Goal: Task Accomplishment & Management: Complete application form

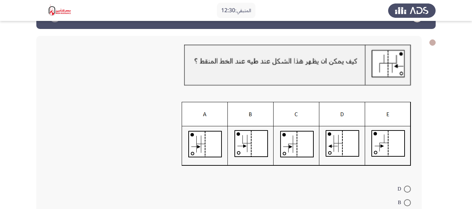
scroll to position [35, 0]
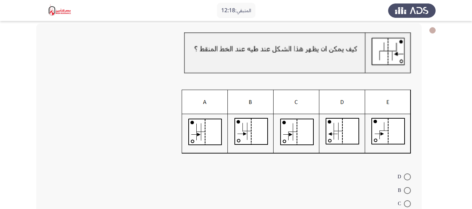
click at [408, 190] on span at bounding box center [407, 190] width 7 height 7
click at [408, 190] on input "B" at bounding box center [407, 190] width 7 height 7
radio input "true"
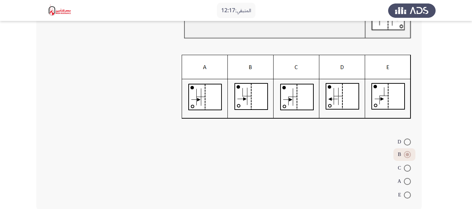
scroll to position [106, 0]
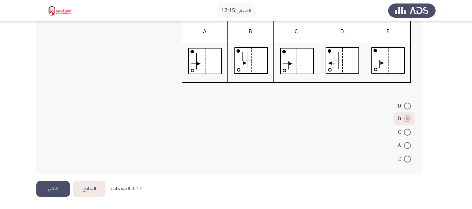
click at [58, 187] on button "التالي" at bounding box center [53, 189] width 34 height 16
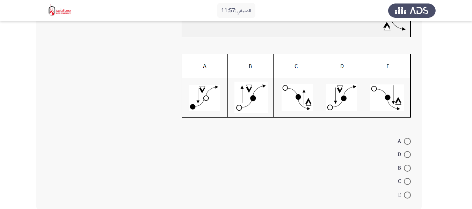
scroll to position [105, 0]
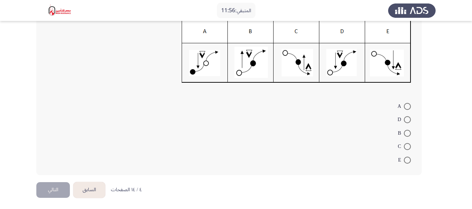
click at [408, 122] on span at bounding box center [407, 119] width 7 height 7
click at [408, 122] on input "D" at bounding box center [407, 119] width 7 height 7
radio input "true"
click at [51, 185] on button "التالي" at bounding box center [53, 189] width 34 height 16
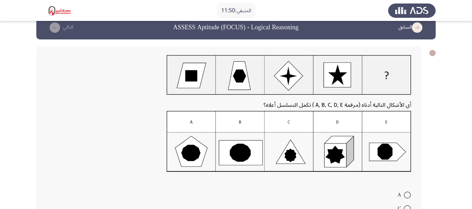
scroll to position [0, 0]
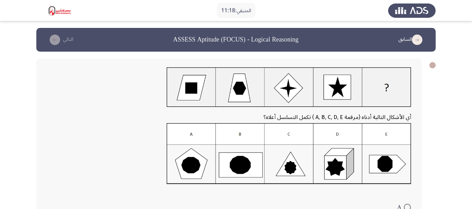
click at [372, 170] on img at bounding box center [289, 153] width 245 height 61
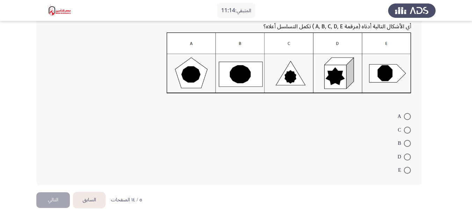
scroll to position [102, 0]
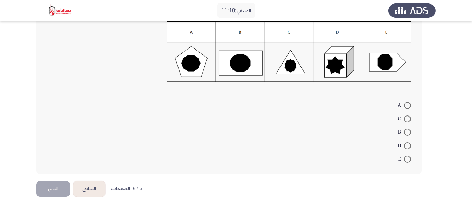
click at [407, 158] on span at bounding box center [407, 159] width 7 height 7
click at [407, 158] on input "E" at bounding box center [407, 159] width 7 height 7
radio input "true"
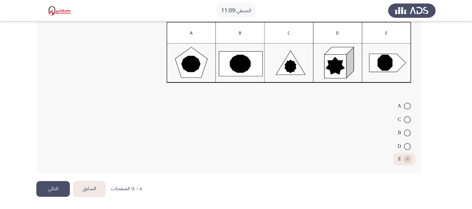
click at [58, 185] on button "التالي" at bounding box center [53, 189] width 34 height 16
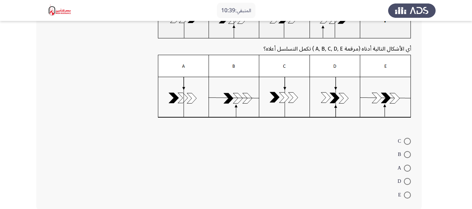
scroll to position [70, 0]
click at [408, 193] on span at bounding box center [407, 195] width 7 height 7
click at [408, 193] on input "E" at bounding box center [407, 195] width 7 height 7
radio input "true"
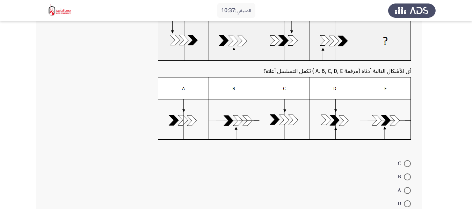
scroll to position [35, 0]
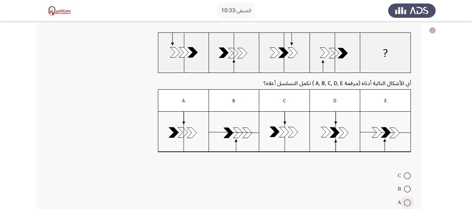
click at [407, 201] on span at bounding box center [407, 203] width 7 height 7
click at [407, 201] on input "A" at bounding box center [407, 203] width 7 height 7
radio input "true"
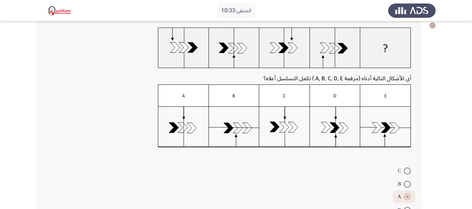
scroll to position [105, 0]
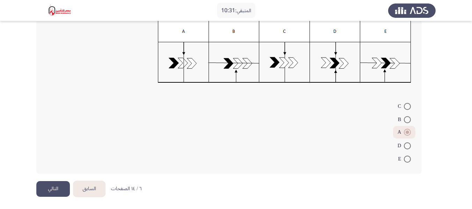
click at [53, 188] on button "التالي" at bounding box center [53, 189] width 34 height 16
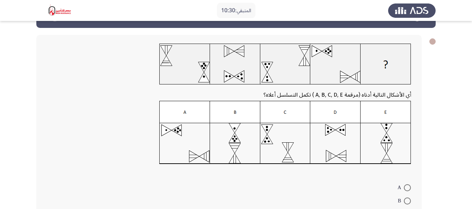
scroll to position [35, 0]
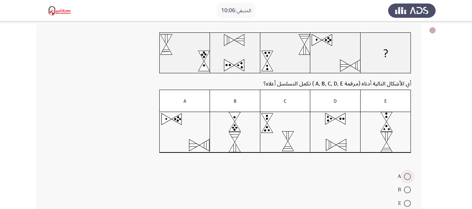
click at [407, 176] on span at bounding box center [407, 176] width 7 height 7
click at [407, 176] on input "A" at bounding box center [407, 176] width 7 height 7
radio input "true"
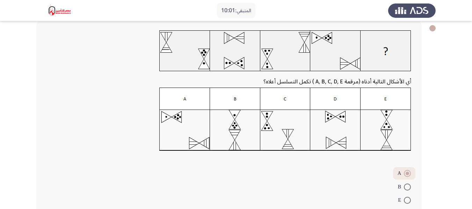
scroll to position [105, 0]
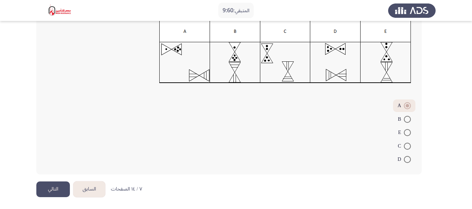
click at [406, 144] on span at bounding box center [407, 146] width 7 height 7
click at [406, 144] on input "C" at bounding box center [407, 146] width 7 height 7
radio input "true"
click at [48, 188] on button "التالي" at bounding box center [53, 190] width 34 height 16
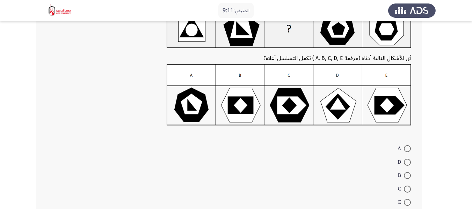
scroll to position [70, 0]
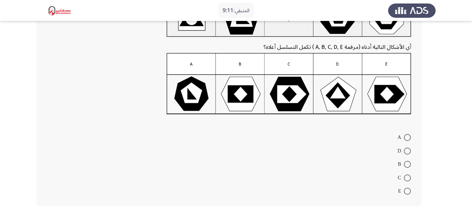
click at [408, 150] on span at bounding box center [407, 151] width 7 height 7
click at [408, 150] on input "D" at bounding box center [407, 151] width 7 height 7
radio input "true"
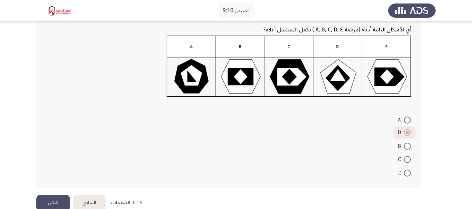
scroll to position [101, 0]
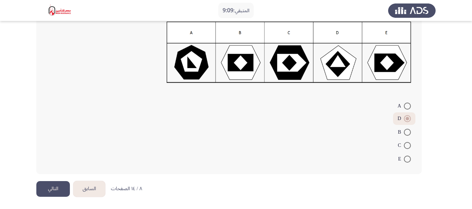
click at [58, 187] on button "التالي" at bounding box center [53, 189] width 34 height 16
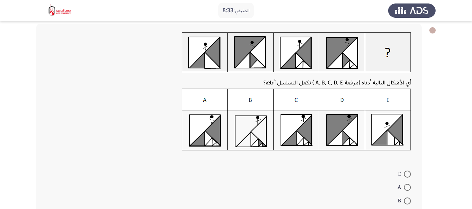
scroll to position [70, 0]
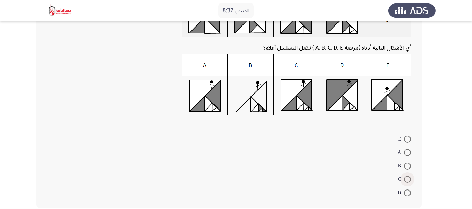
click at [407, 178] on span at bounding box center [407, 179] width 7 height 7
click at [407, 178] on input "C" at bounding box center [407, 179] width 7 height 7
radio input "true"
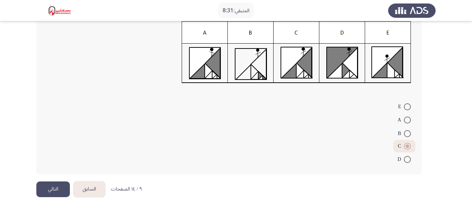
scroll to position [103, 0]
click at [49, 187] on button "التالي" at bounding box center [53, 189] width 34 height 16
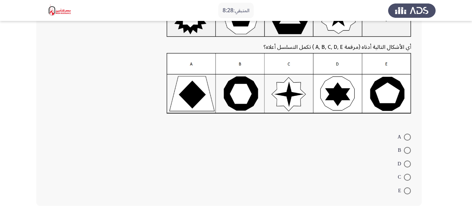
scroll to position [35, 0]
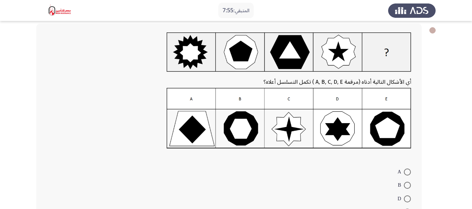
click at [409, 187] on span at bounding box center [407, 185] width 7 height 7
click at [409, 187] on input "B" at bounding box center [407, 185] width 7 height 7
radio input "true"
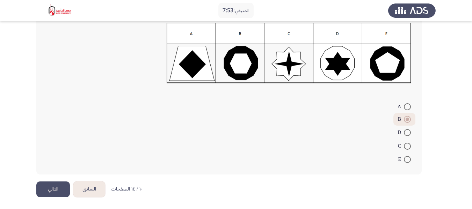
scroll to position [101, 0]
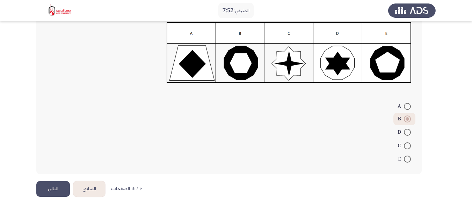
click at [49, 184] on button "التالي" at bounding box center [53, 189] width 34 height 16
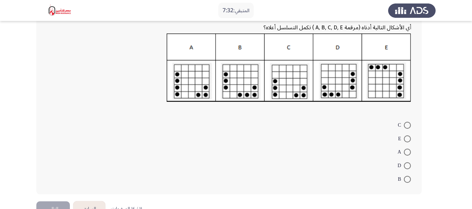
scroll to position [105, 0]
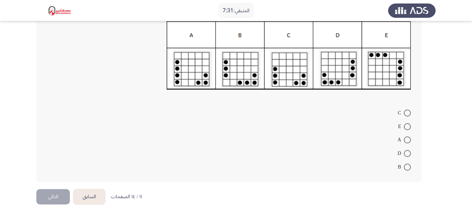
click at [405, 154] on span at bounding box center [407, 153] width 7 height 7
click at [405, 154] on input "D" at bounding box center [407, 153] width 7 height 7
radio input "true"
click at [58, 195] on button "التالي" at bounding box center [53, 196] width 34 height 16
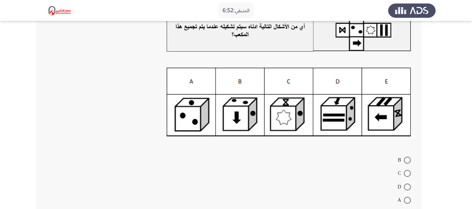
scroll to position [70, 0]
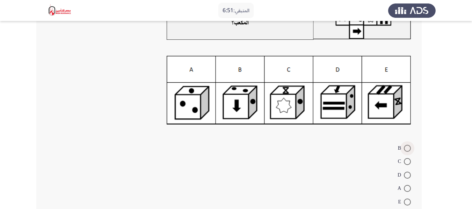
click at [408, 146] on span at bounding box center [407, 148] width 7 height 7
click at [408, 146] on input "B" at bounding box center [407, 148] width 7 height 7
radio input "true"
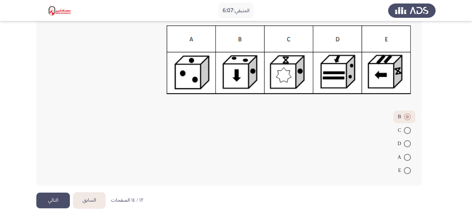
scroll to position [112, 0]
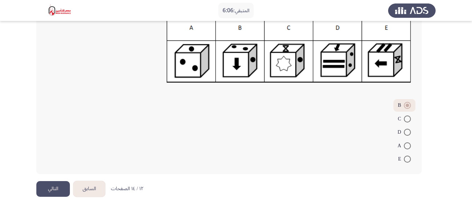
click at [408, 158] on span at bounding box center [407, 159] width 7 height 7
click at [408, 158] on input "E" at bounding box center [407, 159] width 7 height 7
radio input "true"
click at [59, 191] on button "التالي" at bounding box center [53, 189] width 34 height 16
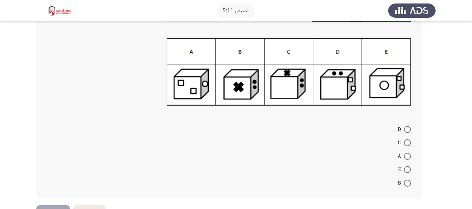
scroll to position [105, 0]
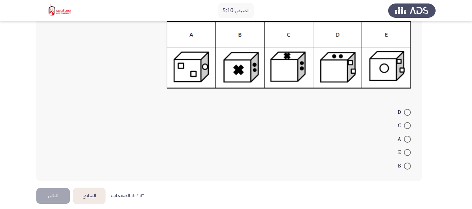
click at [405, 150] on span at bounding box center [407, 152] width 7 height 7
click at [405, 150] on input "E" at bounding box center [407, 152] width 7 height 7
radio input "true"
click at [55, 188] on button "التالي" at bounding box center [53, 195] width 34 height 16
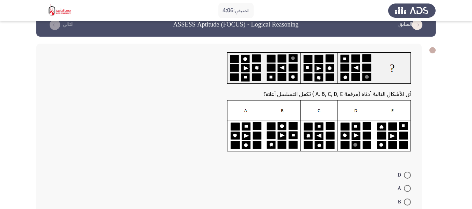
scroll to position [50, 0]
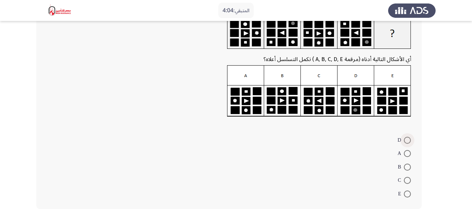
click at [407, 139] on span at bounding box center [407, 140] width 7 height 7
click at [407, 139] on input "D" at bounding box center [407, 140] width 7 height 7
radio input "true"
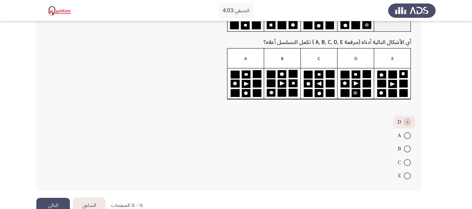
scroll to position [84, 0]
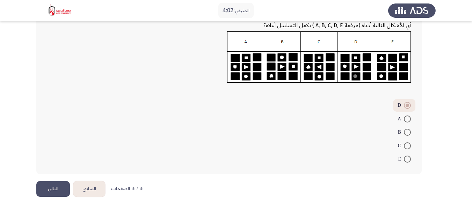
click at [60, 186] on button "التالي" at bounding box center [53, 189] width 34 height 16
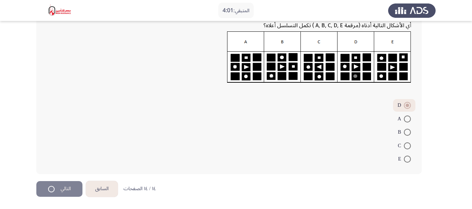
scroll to position [0, 0]
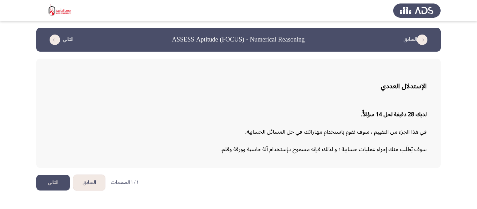
click at [59, 181] on button "التالي" at bounding box center [53, 183] width 34 height 16
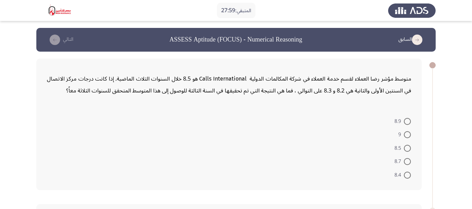
scroll to position [35, 0]
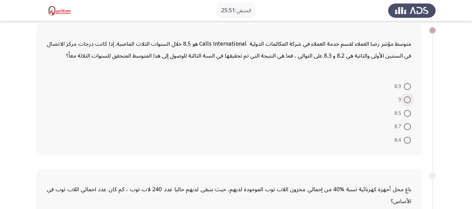
click at [409, 98] on span at bounding box center [407, 99] width 7 height 7
click at [409, 98] on input "9" at bounding box center [407, 99] width 7 height 7
radio input "true"
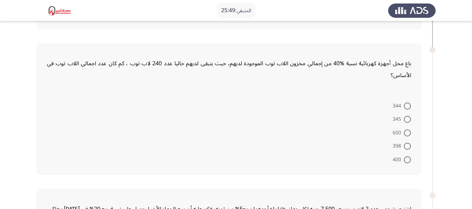
scroll to position [175, 0]
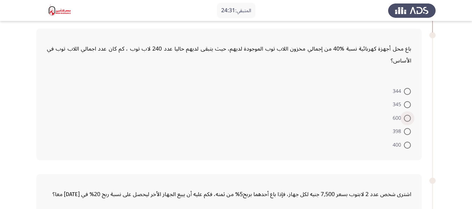
click at [409, 118] on span at bounding box center [407, 118] width 7 height 7
click at [409, 118] on input "600" at bounding box center [407, 118] width 7 height 7
radio input "true"
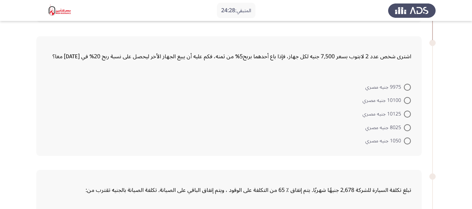
scroll to position [315, 0]
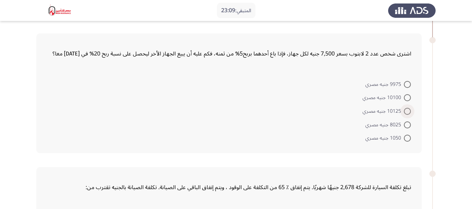
click at [410, 112] on span at bounding box center [407, 111] width 7 height 7
click at [410, 112] on input "10125 جنيه مصري" at bounding box center [407, 111] width 7 height 7
radio input "true"
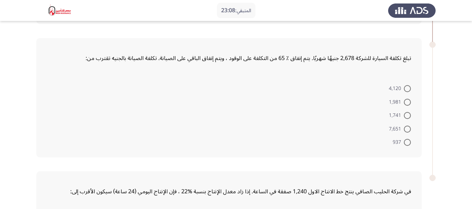
scroll to position [454, 0]
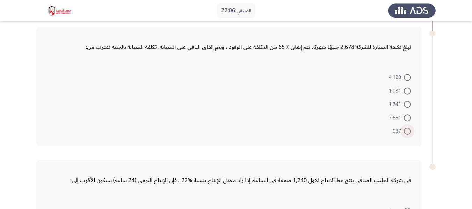
click at [409, 131] on span at bounding box center [407, 131] width 7 height 7
click at [409, 131] on input "937" at bounding box center [407, 131] width 7 height 7
radio input "true"
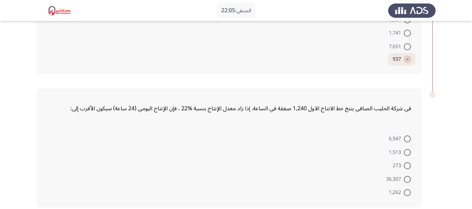
scroll to position [559, 0]
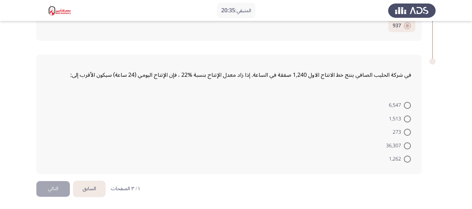
click at [409, 104] on span at bounding box center [407, 105] width 7 height 7
click at [409, 104] on input "6,547" at bounding box center [407, 105] width 7 height 7
radio input "true"
click at [52, 189] on button "التالي" at bounding box center [53, 189] width 34 height 16
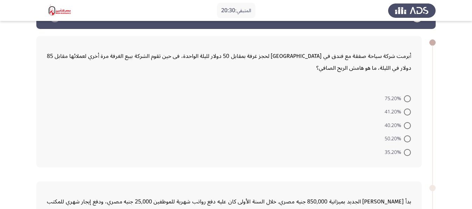
scroll to position [35, 0]
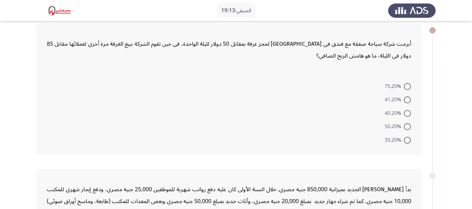
click at [405, 141] on span at bounding box center [407, 140] width 7 height 7
click at [405, 141] on input "35.20%" at bounding box center [407, 140] width 7 height 7
radio input "true"
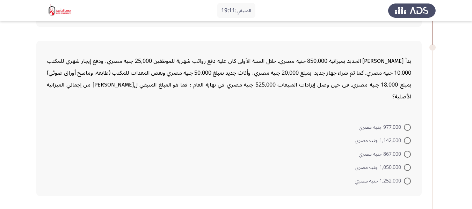
scroll to position [175, 0]
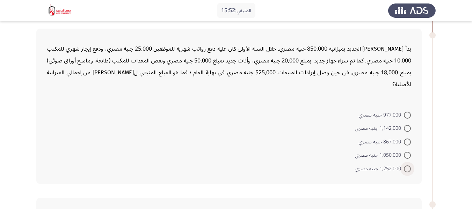
click at [406, 166] on span at bounding box center [407, 169] width 7 height 7
click at [406, 166] on input "1,252,000 جنيه مصري" at bounding box center [407, 169] width 7 height 7
radio input "true"
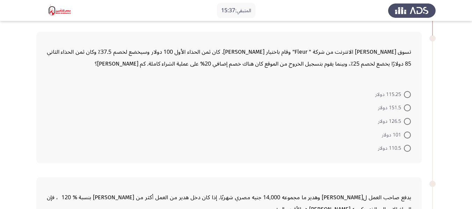
scroll to position [352, 0]
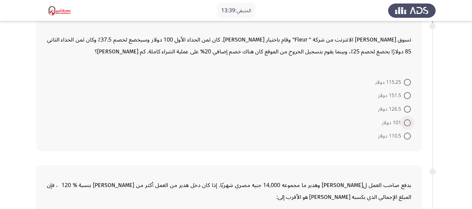
click at [409, 120] on span at bounding box center [407, 123] width 7 height 7
click at [409, 120] on input "101 دولار" at bounding box center [407, 123] width 7 height 7
radio input "true"
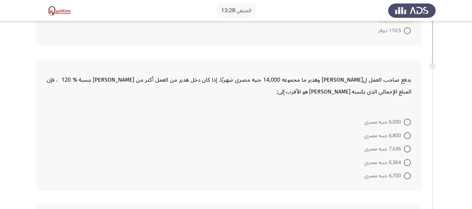
scroll to position [492, 0]
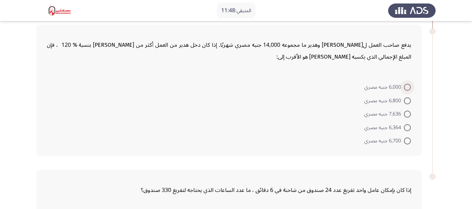
click at [404, 84] on span at bounding box center [407, 87] width 7 height 7
click at [404, 84] on input "6,000 جنيه مصري" at bounding box center [407, 87] width 7 height 7
radio input "true"
click at [405, 123] on span at bounding box center [407, 126] width 7 height 7
click at [405, 123] on input "6,364 جنيه مصري" at bounding box center [407, 126] width 7 height 7
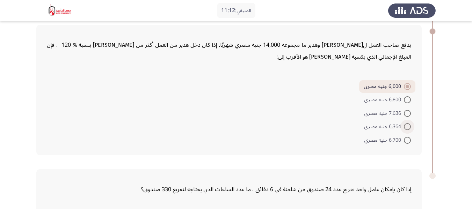
radio input "true"
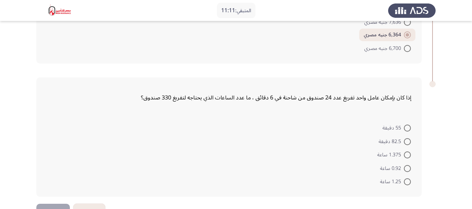
scroll to position [595, 0]
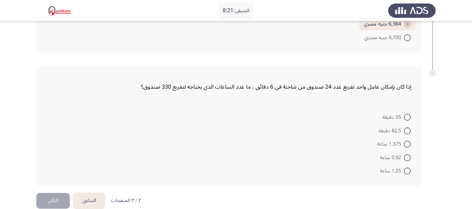
click at [410, 168] on span at bounding box center [407, 171] width 7 height 7
click at [410, 168] on input "1.25 ساعة" at bounding box center [407, 171] width 7 height 7
radio input "true"
click at [51, 193] on button "التالي" at bounding box center [53, 201] width 34 height 16
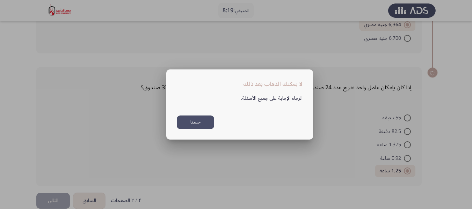
scroll to position [0, 0]
click at [192, 124] on button "حسنا" at bounding box center [195, 123] width 37 height 14
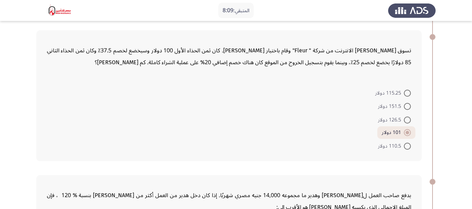
scroll to position [350, 0]
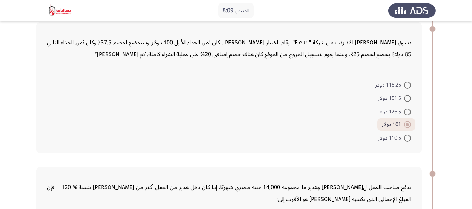
click at [408, 123] on span at bounding box center [407, 124] width 3 height 3
click at [408, 121] on input "101 دولار" at bounding box center [407, 124] width 7 height 7
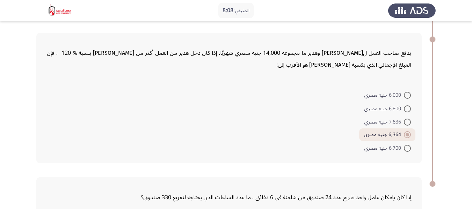
scroll to position [489, 0]
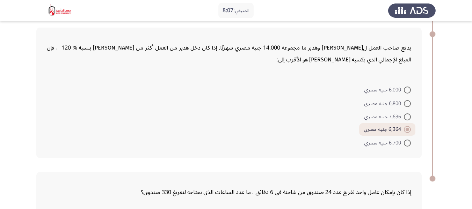
click at [407, 128] on span at bounding box center [407, 129] width 3 height 3
click at [407, 126] on input "6,364 جنيه مصري" at bounding box center [407, 129] width 7 height 7
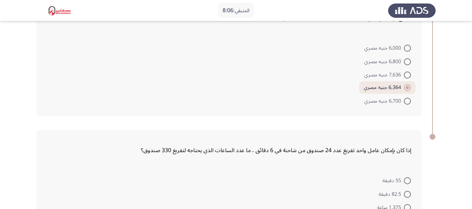
scroll to position [594, 0]
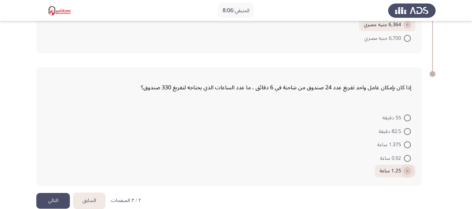
click at [409, 168] on span at bounding box center [407, 171] width 7 height 7
click at [409, 168] on input "1.25 ساعة" at bounding box center [407, 171] width 7 height 7
click at [54, 193] on button "التالي" at bounding box center [53, 201] width 34 height 16
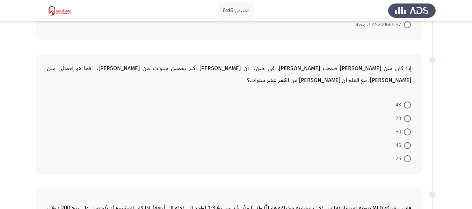
scroll to position [175, 0]
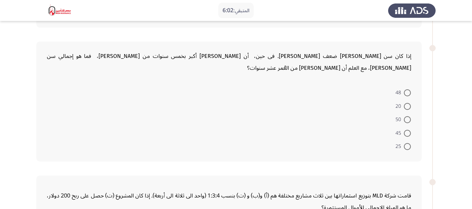
click at [405, 131] on span at bounding box center [407, 133] width 7 height 7
click at [405, 131] on input "45" at bounding box center [407, 133] width 7 height 7
radio input "true"
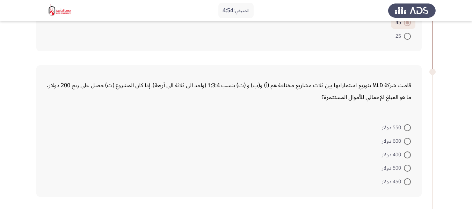
scroll to position [302, 0]
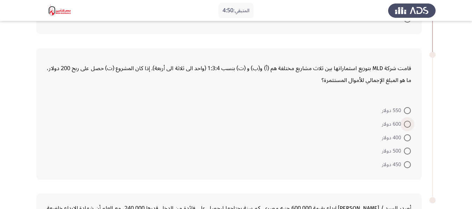
click at [407, 125] on span at bounding box center [407, 124] width 7 height 7
click at [407, 125] on input "600 دولار" at bounding box center [407, 124] width 7 height 7
radio input "true"
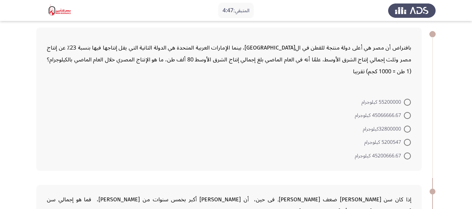
scroll to position [0, 0]
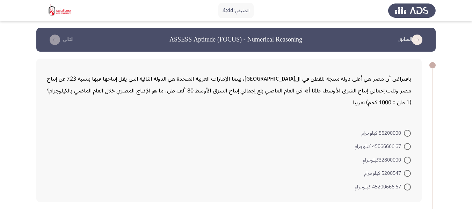
click at [407, 133] on span at bounding box center [407, 133] width 7 height 7
click at [407, 133] on input "55200000 كيلوجرام" at bounding box center [407, 133] width 7 height 7
radio input "true"
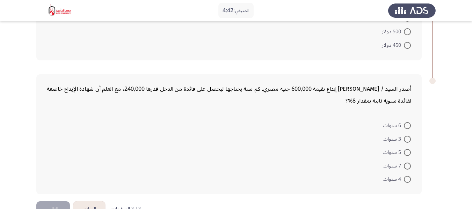
scroll to position [440, 0]
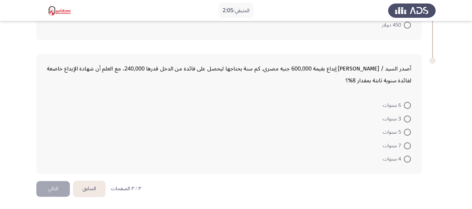
click at [402, 143] on span "7 سنوات" at bounding box center [393, 146] width 21 height 8
click at [404, 143] on input "7 سنوات" at bounding box center [407, 146] width 7 height 7
radio input "true"
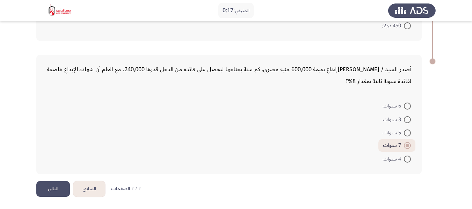
click at [57, 184] on button "التالي" at bounding box center [53, 189] width 34 height 16
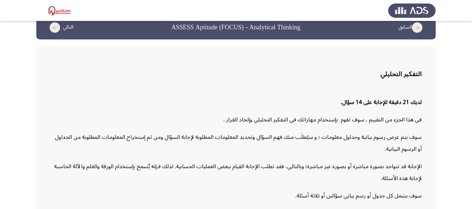
scroll to position [47, 0]
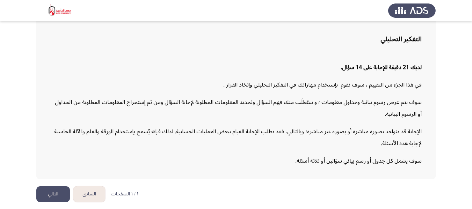
click at [52, 194] on button "التالي" at bounding box center [53, 195] width 34 height 16
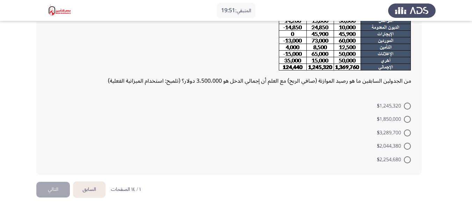
scroll to position [151, 0]
click at [402, 158] on span "$2,254,680" at bounding box center [390, 159] width 27 height 8
click at [404, 158] on input "$2,254,680" at bounding box center [407, 159] width 7 height 7
radio input "true"
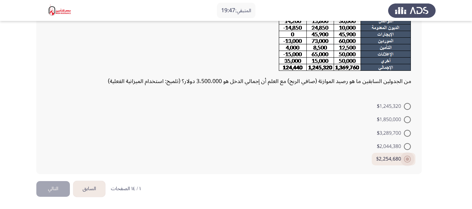
scroll to position [150, 0]
click at [57, 187] on button "التالي" at bounding box center [53, 189] width 34 height 16
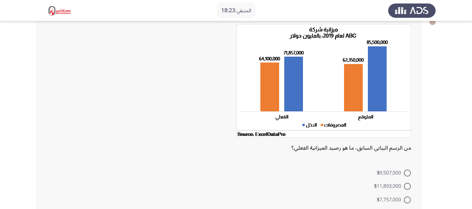
scroll to position [70, 0]
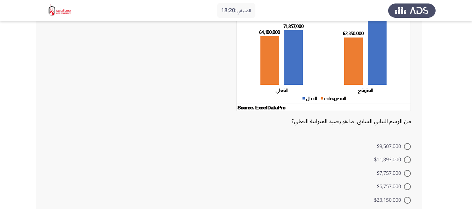
click at [404, 173] on span at bounding box center [407, 173] width 7 height 7
click at [404, 173] on input "$7,757,000" at bounding box center [407, 173] width 7 height 7
radio input "true"
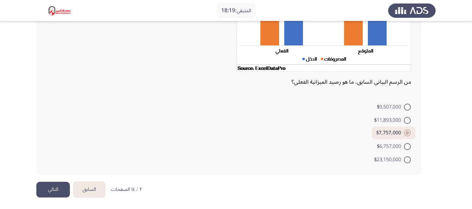
scroll to position [110, 0]
click at [51, 185] on button "التالي" at bounding box center [53, 189] width 34 height 16
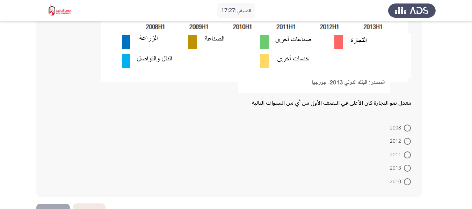
scroll to position [245, 0]
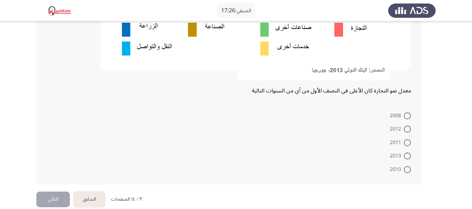
click at [404, 115] on span at bounding box center [407, 116] width 7 height 7
click at [404, 115] on input "2008" at bounding box center [407, 116] width 7 height 7
radio input "true"
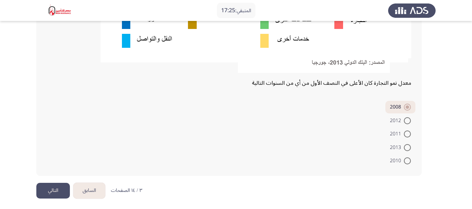
scroll to position [254, 0]
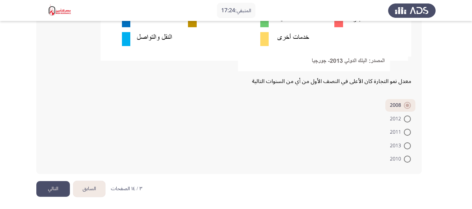
click at [43, 184] on button "التالي" at bounding box center [53, 189] width 34 height 16
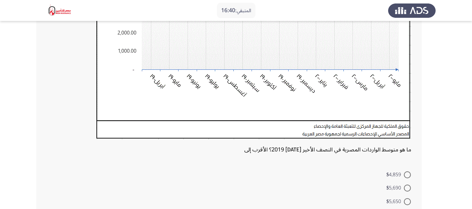
scroll to position [245, 0]
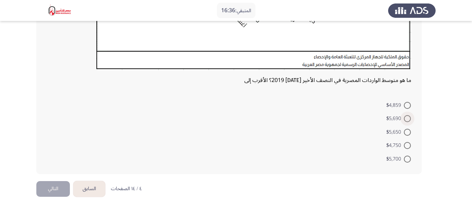
click at [406, 116] on span at bounding box center [407, 118] width 7 height 7
click at [406, 116] on input "$5,690" at bounding box center [407, 118] width 7 height 7
radio input "true"
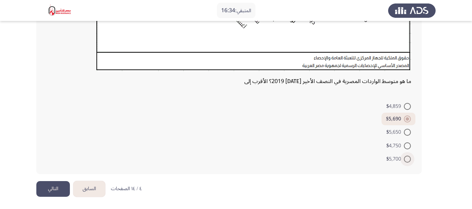
click at [408, 160] on span at bounding box center [407, 159] width 7 height 7
click at [408, 160] on input "$5,700" at bounding box center [407, 159] width 7 height 7
radio input "true"
click at [55, 185] on button "التالي" at bounding box center [53, 189] width 34 height 16
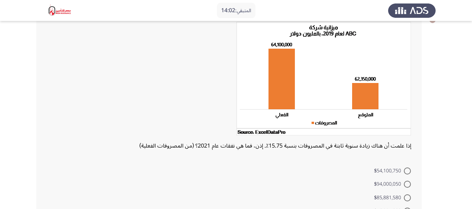
scroll to position [111, 0]
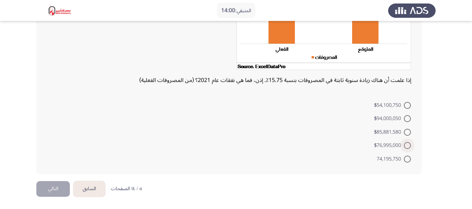
click at [404, 144] on span at bounding box center [407, 145] width 7 height 7
click at [404, 144] on input "$76,995,000" at bounding box center [407, 145] width 7 height 7
radio input "true"
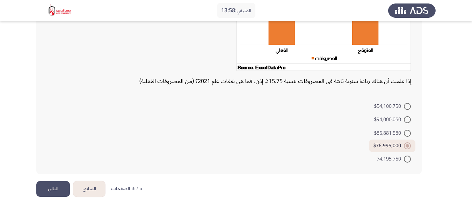
click at [67, 187] on button "التالي" at bounding box center [53, 189] width 34 height 16
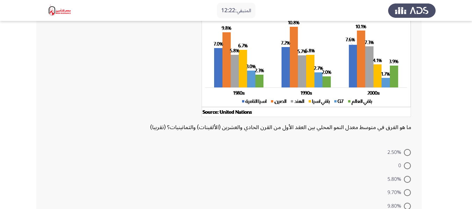
scroll to position [73, 0]
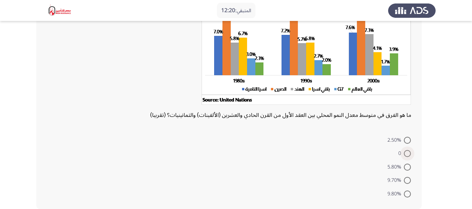
click at [407, 153] on span at bounding box center [407, 153] width 7 height 7
click at [407, 153] on input "0" at bounding box center [407, 153] width 7 height 7
radio input "true"
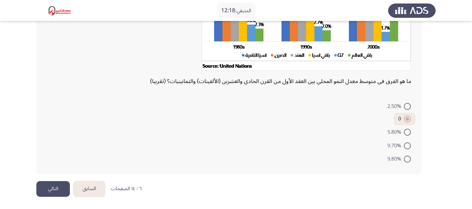
click at [58, 189] on button "التالي" at bounding box center [53, 189] width 34 height 16
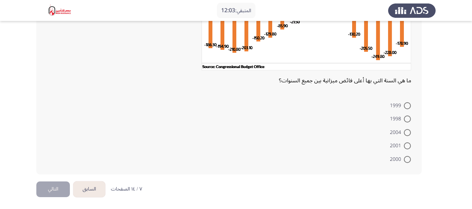
scroll to position [103, 0]
click at [405, 155] on label "2000" at bounding box center [400, 159] width 21 height 8
click at [405, 156] on input "2000" at bounding box center [407, 159] width 7 height 7
radio input "true"
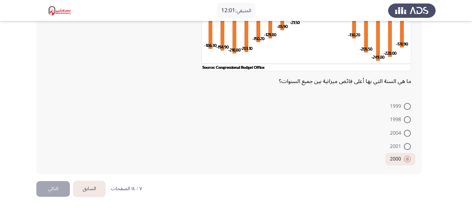
scroll to position [102, 0]
click at [44, 186] on button "التالي" at bounding box center [53, 189] width 34 height 16
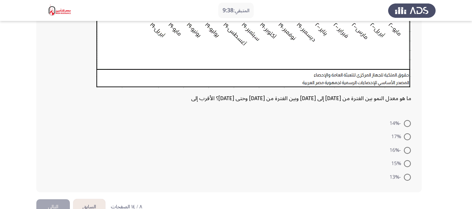
scroll to position [245, 0]
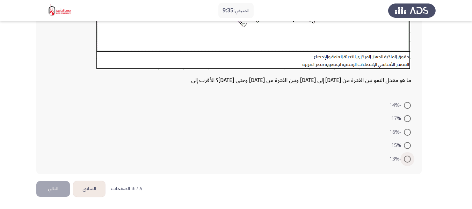
click at [406, 158] on span at bounding box center [407, 159] width 7 height 7
click at [406, 158] on input "-13%" at bounding box center [407, 159] width 7 height 7
radio input "true"
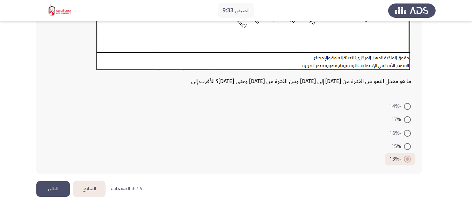
click at [60, 182] on button "التالي" at bounding box center [53, 189] width 34 height 16
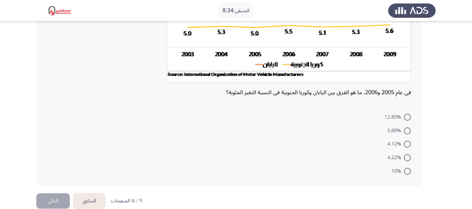
scroll to position [148, 0]
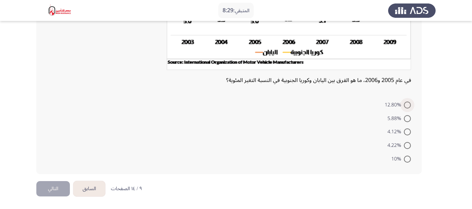
click at [409, 106] on span at bounding box center [407, 105] width 7 height 7
click at [409, 106] on input "12.80%" at bounding box center [407, 105] width 7 height 7
radio input "true"
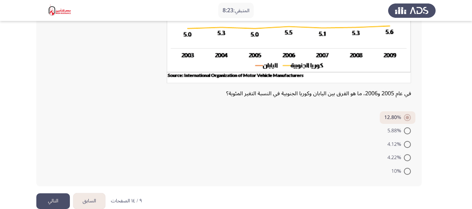
scroll to position [146, 0]
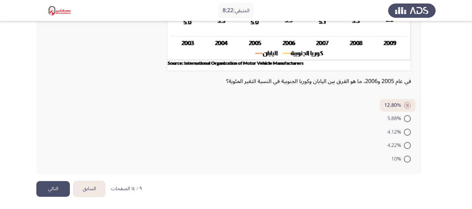
click at [48, 183] on button "التالي" at bounding box center [53, 189] width 34 height 16
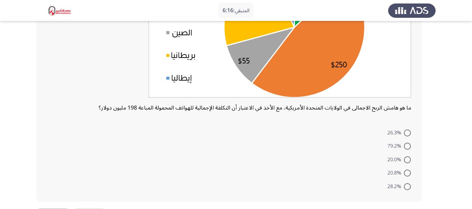
scroll to position [140, 0]
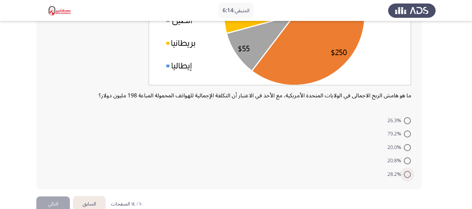
click at [397, 171] on span "28.2%" at bounding box center [396, 175] width 16 height 8
click at [404, 171] on input "28.2%" at bounding box center [407, 174] width 7 height 7
radio input "true"
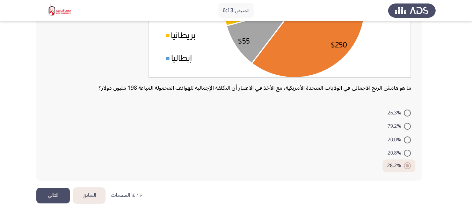
scroll to position [154, 0]
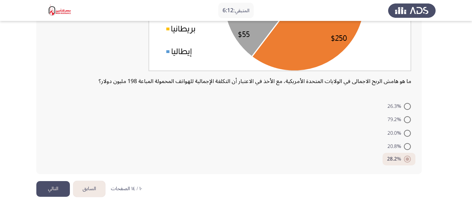
click at [63, 186] on button "التالي" at bounding box center [53, 189] width 34 height 16
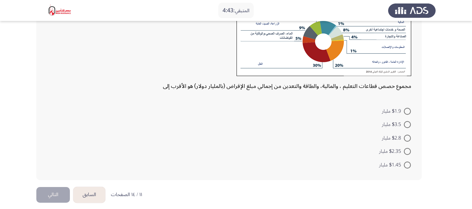
scroll to position [87, 0]
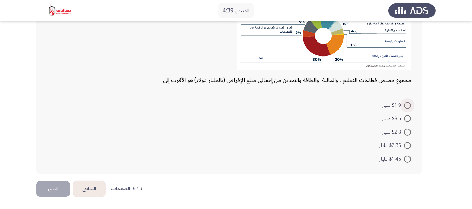
click at [406, 105] on span at bounding box center [407, 105] width 7 height 7
click at [406, 105] on input "$1.9 مليار" at bounding box center [407, 105] width 7 height 7
radio input "true"
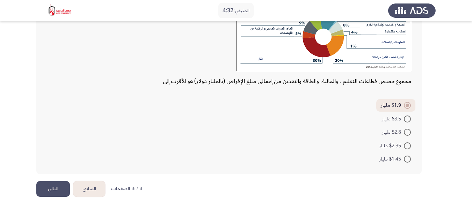
click at [409, 120] on span at bounding box center [407, 119] width 7 height 7
click at [409, 120] on input "$3.5 مليار" at bounding box center [407, 119] width 7 height 7
radio input "true"
click at [40, 182] on button "التالي" at bounding box center [53, 189] width 34 height 16
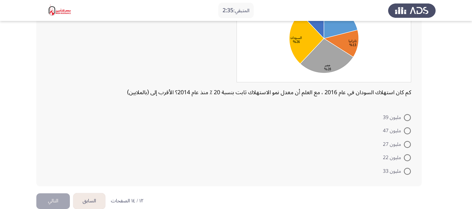
scroll to position [94, 0]
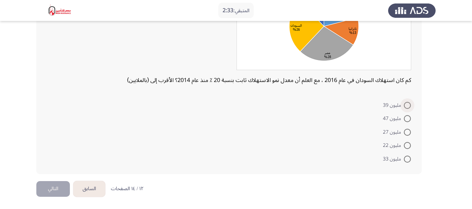
click at [404, 106] on span at bounding box center [407, 105] width 7 height 7
click at [404, 106] on input "مليون 39" at bounding box center [407, 105] width 7 height 7
radio input "true"
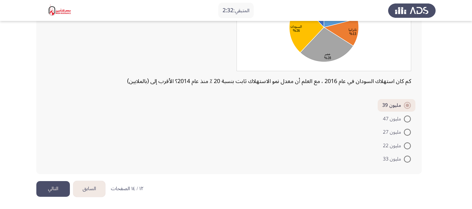
click at [58, 184] on button "التالي" at bounding box center [53, 189] width 34 height 16
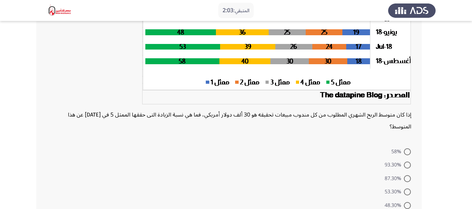
scroll to position [178, 0]
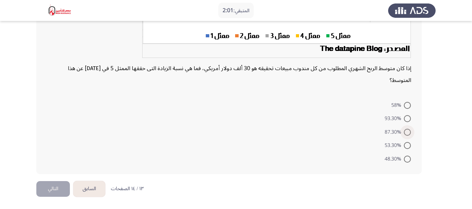
click at [399, 132] on span "87.30%" at bounding box center [394, 132] width 19 height 8
click at [404, 132] on input "87.30%" at bounding box center [407, 132] width 7 height 7
radio input "true"
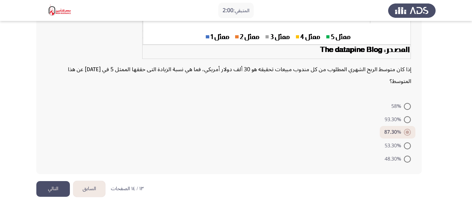
click at [45, 186] on button "التالي" at bounding box center [53, 189] width 34 height 16
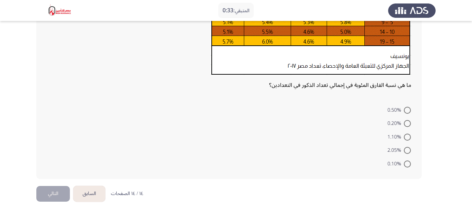
scroll to position [120, 0]
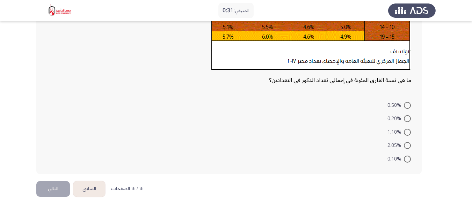
click at [409, 158] on span at bounding box center [407, 159] width 7 height 7
click at [409, 158] on input "0.10%" at bounding box center [407, 159] width 7 height 7
radio input "true"
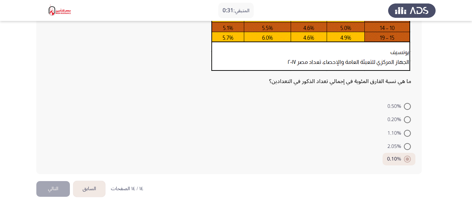
scroll to position [118, 0]
click at [58, 184] on button "التالي" at bounding box center [53, 189] width 34 height 16
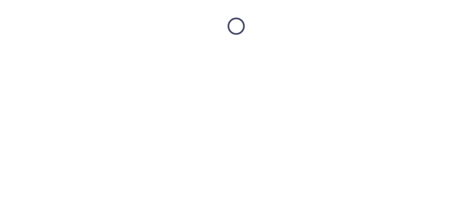
scroll to position [0, 0]
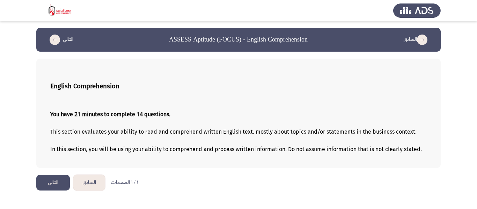
click at [65, 180] on button "التالي" at bounding box center [53, 183] width 34 height 16
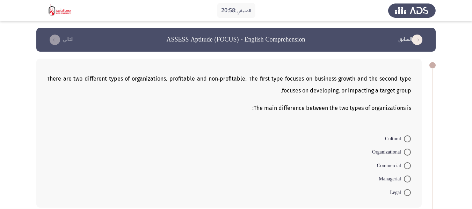
scroll to position [35, 0]
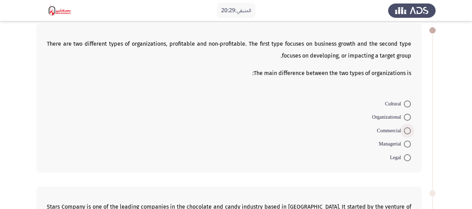
click at [404, 132] on span at bounding box center [407, 131] width 7 height 7
click at [404, 132] on input "Commercial" at bounding box center [407, 131] width 7 height 7
radio input "true"
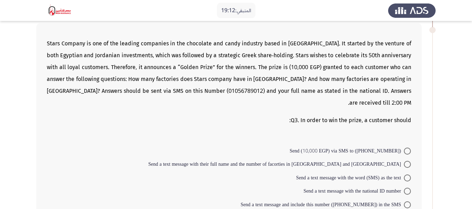
scroll to position [210, 0]
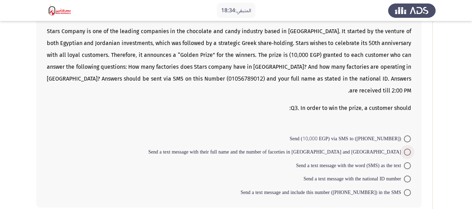
click at [407, 149] on span at bounding box center [407, 152] width 7 height 7
click at [407, 149] on input "Send a text message with their full name and the number of facorties in [GEOGRA…" at bounding box center [407, 152] width 7 height 7
radio input "true"
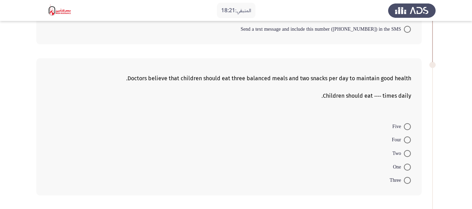
scroll to position [384, 0]
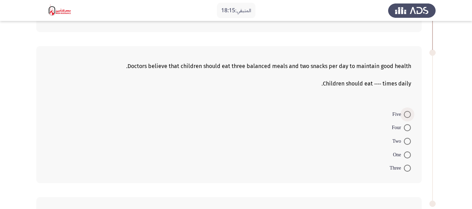
click at [405, 111] on span at bounding box center [407, 114] width 7 height 7
click at [405, 111] on input "Five" at bounding box center [407, 114] width 7 height 7
radio input "true"
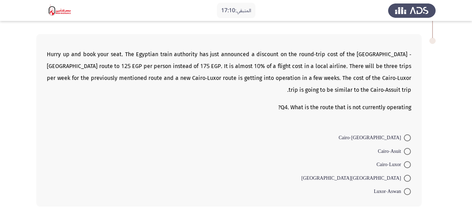
scroll to position [559, 0]
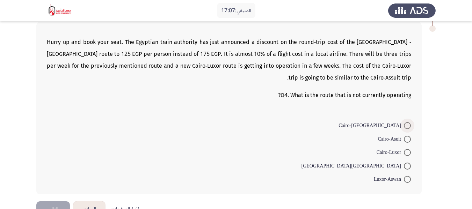
click at [403, 122] on span "Cairo-[GEOGRAPHIC_DATA]" at bounding box center [371, 126] width 65 height 8
click at [404, 122] on input "Cairo-[GEOGRAPHIC_DATA]" at bounding box center [407, 125] width 7 height 7
radio input "true"
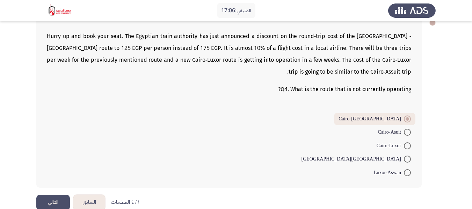
scroll to position [567, 0]
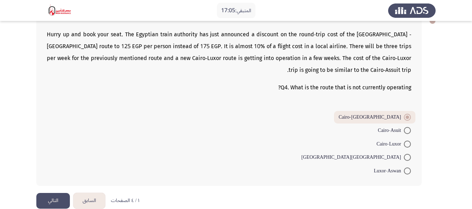
click at [50, 193] on button "التالي" at bounding box center [53, 201] width 34 height 16
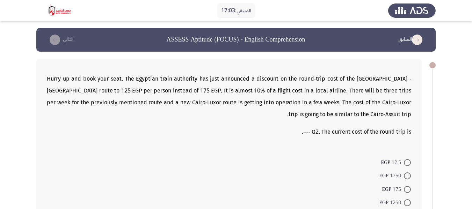
scroll to position [35, 0]
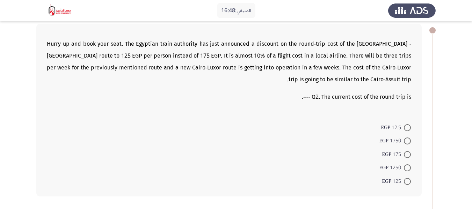
click at [410, 180] on span at bounding box center [407, 181] width 7 height 7
click at [410, 180] on input "125 EGP" at bounding box center [407, 181] width 7 height 7
radio input "true"
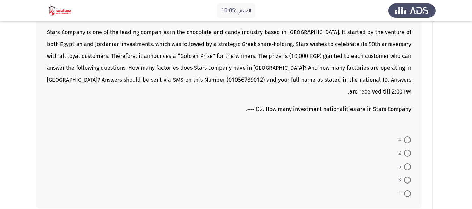
scroll to position [245, 0]
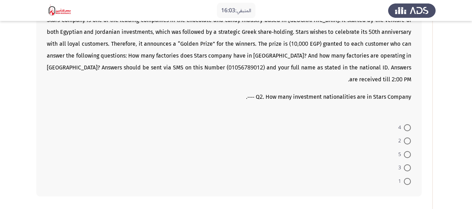
click at [410, 165] on span at bounding box center [407, 168] width 7 height 7
click at [410, 165] on input "3" at bounding box center [407, 168] width 7 height 7
radio input "true"
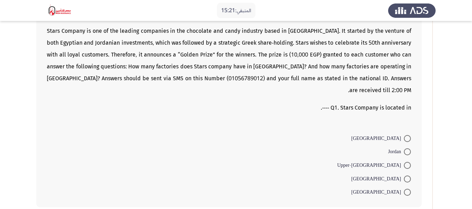
scroll to position [454, 0]
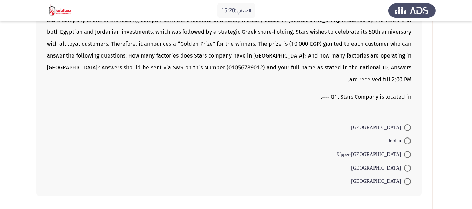
click at [411, 151] on span at bounding box center [407, 154] width 7 height 7
click at [411, 151] on input "Upper-[GEOGRAPHIC_DATA]" at bounding box center [407, 154] width 7 height 7
radio input "true"
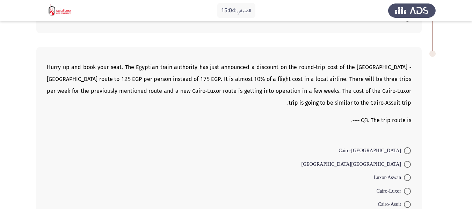
scroll to position [629, 0]
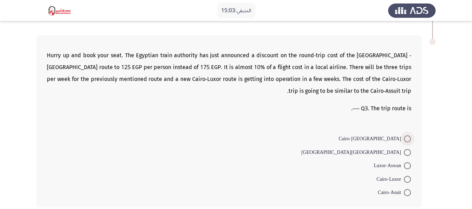
click at [408, 139] on span at bounding box center [408, 139] width 0 height 0
click at [408, 136] on input "Cairo-[GEOGRAPHIC_DATA]" at bounding box center [407, 139] width 7 height 7
radio input "true"
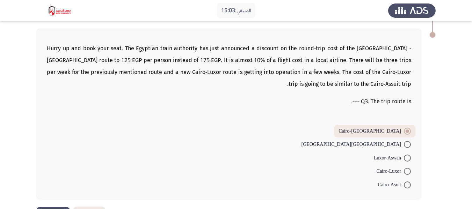
scroll to position [638, 0]
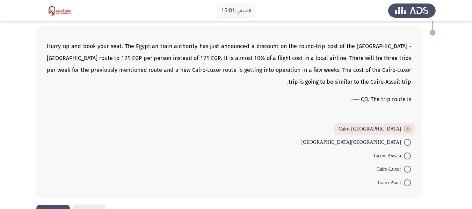
click at [49, 205] on button "التالي" at bounding box center [53, 213] width 34 height 16
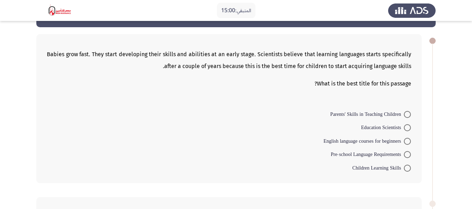
scroll to position [35, 0]
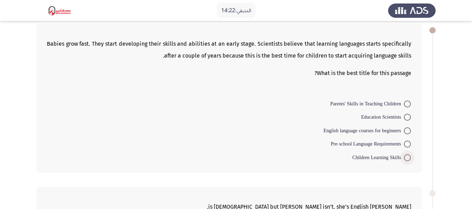
click at [405, 158] on span at bounding box center [407, 157] width 7 height 7
click at [405, 158] on input "Children Learning Skills" at bounding box center [407, 157] width 7 height 7
radio input "true"
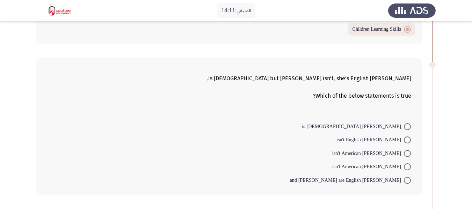
scroll to position [175, 0]
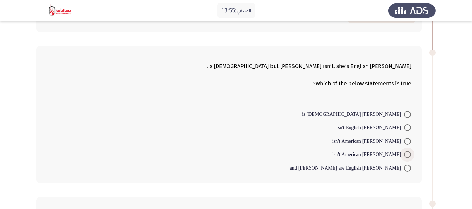
click at [406, 157] on span at bounding box center [407, 154] width 7 height 7
click at [406, 157] on input "[PERSON_NAME] isn't American" at bounding box center [407, 154] width 7 height 7
radio input "true"
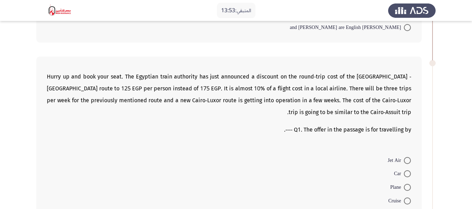
scroll to position [350, 0]
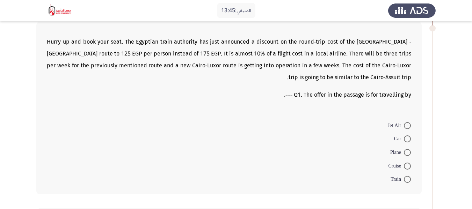
click at [406, 180] on span at bounding box center [407, 179] width 7 height 7
click at [406, 180] on input "Train" at bounding box center [407, 179] width 7 height 7
radio input "true"
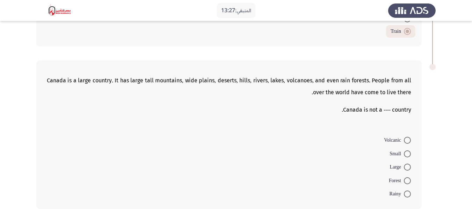
scroll to position [532, 0]
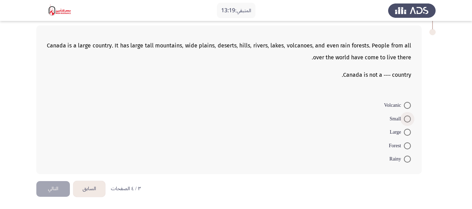
click at [406, 122] on span at bounding box center [407, 119] width 7 height 7
click at [406, 122] on input "Small" at bounding box center [407, 119] width 7 height 7
radio input "true"
click at [58, 186] on button "التالي" at bounding box center [53, 189] width 34 height 16
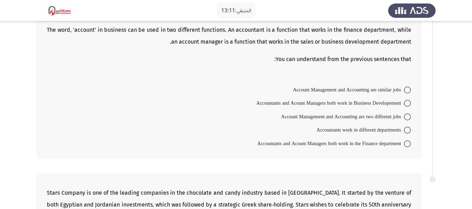
scroll to position [22, 0]
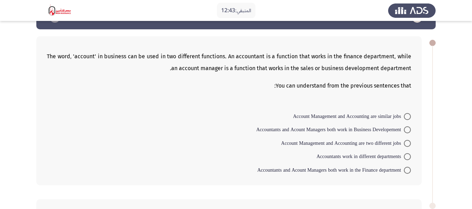
click at [405, 143] on span at bounding box center [407, 143] width 7 height 7
click at [405, 143] on input "Account Management and Accounting are two different jobs" at bounding box center [407, 143] width 7 height 7
radio input "true"
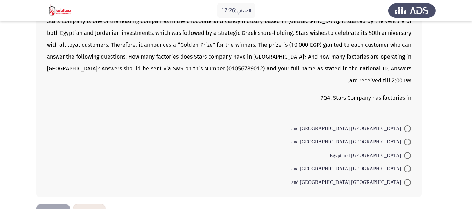
scroll to position [231, 0]
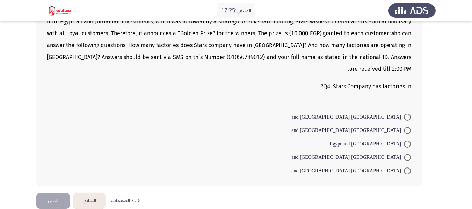
click at [405, 114] on span at bounding box center [407, 117] width 7 height 7
click at [405, 114] on input "[GEOGRAPHIC_DATA] and [GEOGRAPHIC_DATA]" at bounding box center [407, 117] width 7 height 7
radio input "true"
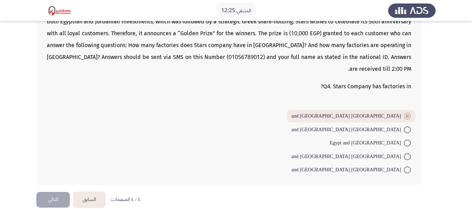
scroll to position [230, 0]
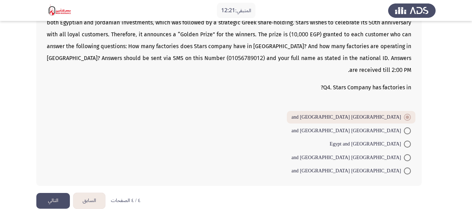
click at [45, 193] on button "التالي" at bounding box center [53, 201] width 34 height 16
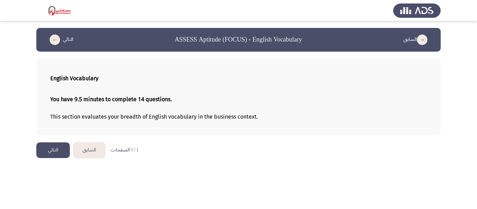
click at [52, 152] on button "التالي" at bounding box center [53, 151] width 34 height 16
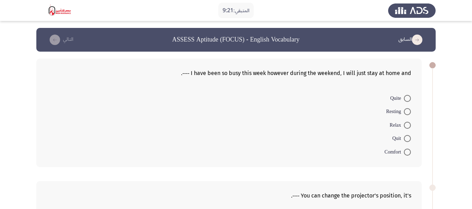
click at [405, 128] on span at bounding box center [407, 125] width 7 height 7
click at [405, 128] on input "Relax" at bounding box center [407, 125] width 7 height 7
radio input "true"
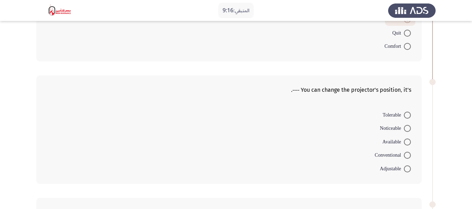
scroll to position [140, 0]
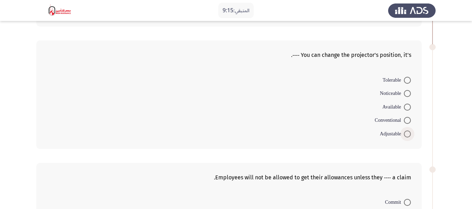
click at [410, 133] on span at bounding box center [407, 134] width 7 height 7
click at [410, 133] on input "Adjustable" at bounding box center [407, 134] width 7 height 7
radio input "true"
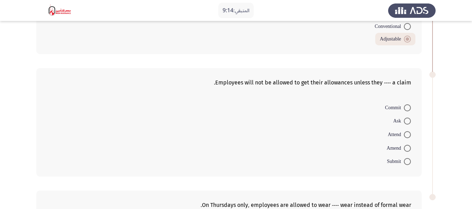
scroll to position [245, 0]
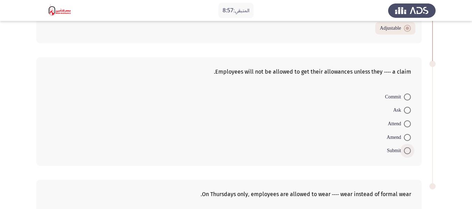
click at [409, 150] on span at bounding box center [407, 151] width 7 height 7
click at [409, 150] on input "Submit" at bounding box center [407, 151] width 7 height 7
radio input "true"
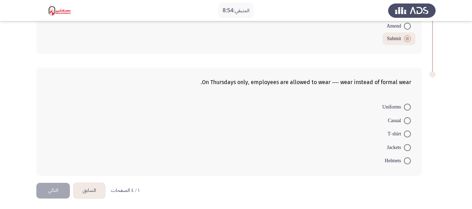
scroll to position [358, 0]
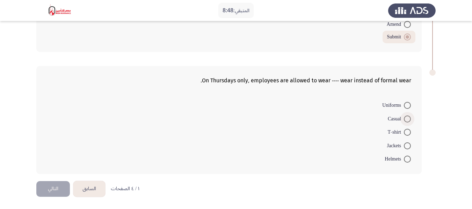
click at [405, 122] on span at bounding box center [407, 119] width 7 height 7
click at [405, 122] on input "Casual" at bounding box center [407, 119] width 7 height 7
radio input "true"
click at [41, 187] on button "التالي" at bounding box center [53, 189] width 34 height 16
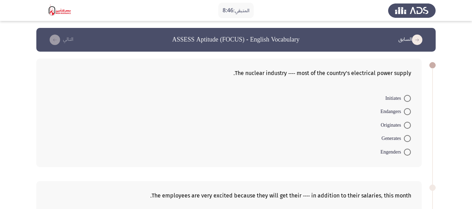
scroll to position [35, 0]
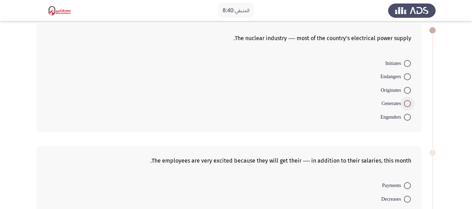
click at [410, 101] on span at bounding box center [407, 103] width 7 height 7
click at [410, 101] on input "Generates" at bounding box center [407, 103] width 7 height 7
radio input "true"
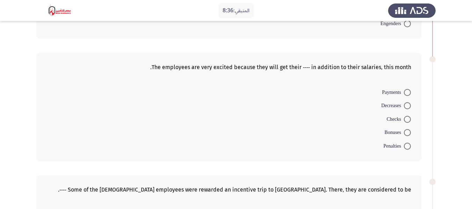
scroll to position [140, 0]
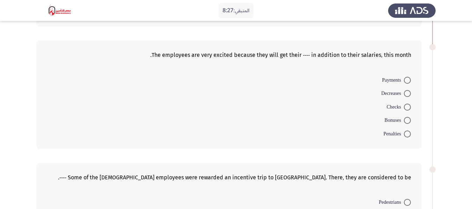
click at [409, 121] on span at bounding box center [407, 120] width 7 height 7
click at [409, 121] on input "Bonuses" at bounding box center [407, 120] width 7 height 7
radio input "true"
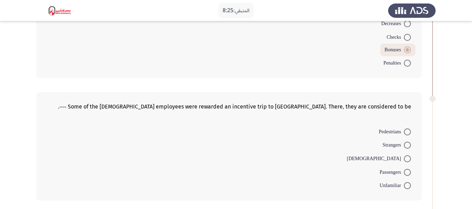
scroll to position [245, 0]
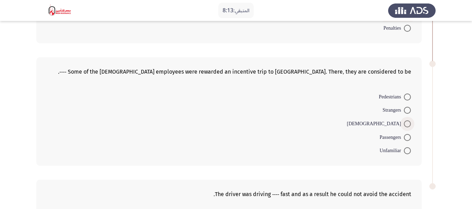
click at [409, 122] on span at bounding box center [407, 124] width 7 height 7
click at [409, 122] on input "[DEMOGRAPHIC_DATA]" at bounding box center [407, 124] width 7 height 7
radio input "true"
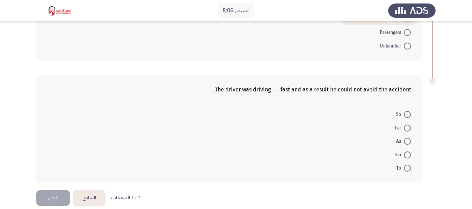
scroll to position [350, 0]
click at [410, 115] on span at bounding box center [407, 113] width 7 height 7
click at [410, 115] on input "So" at bounding box center [407, 113] width 7 height 7
radio input "true"
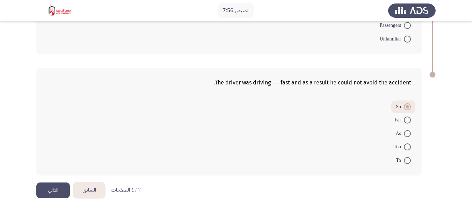
scroll to position [357, 0]
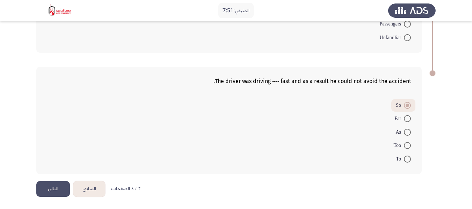
click at [403, 145] on span "Too" at bounding box center [399, 146] width 10 height 8
click at [404, 145] on input "Too" at bounding box center [407, 145] width 7 height 7
radio input "true"
click at [45, 188] on button "التالي" at bounding box center [53, 189] width 34 height 16
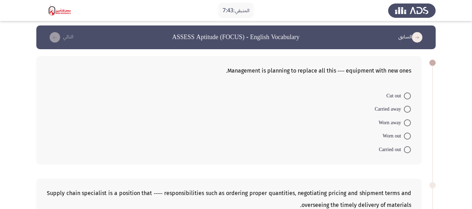
scroll to position [0, 0]
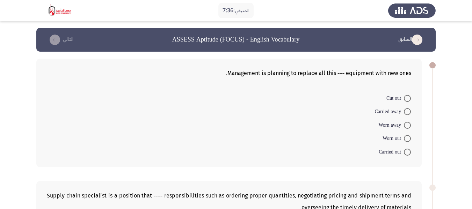
click at [404, 99] on span at bounding box center [407, 98] width 7 height 7
click at [404, 99] on input "Cut out" at bounding box center [407, 98] width 7 height 7
radio input "true"
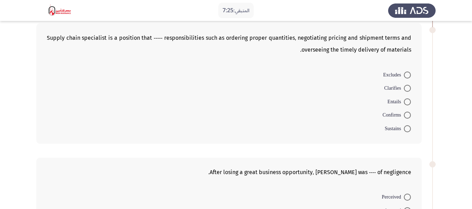
scroll to position [140, 0]
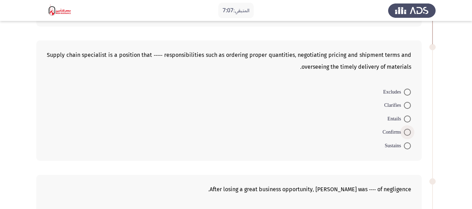
click at [410, 133] on span at bounding box center [407, 132] width 7 height 7
click at [410, 133] on input "Confirms" at bounding box center [407, 132] width 7 height 7
radio input "true"
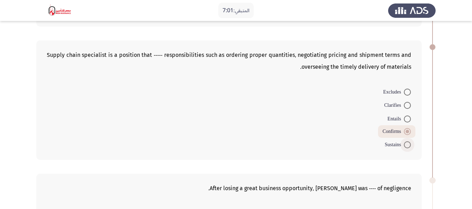
click at [407, 142] on span at bounding box center [407, 145] width 7 height 7
click at [407, 142] on input "Sustains" at bounding box center [407, 145] width 7 height 7
radio input "true"
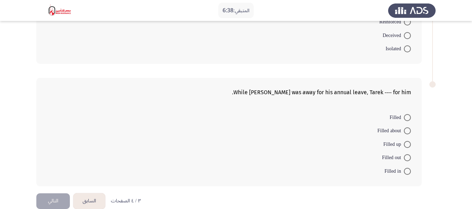
scroll to position [371, 0]
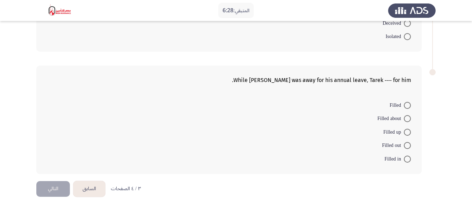
click at [409, 160] on span at bounding box center [407, 159] width 7 height 7
click at [409, 160] on input "Filled in" at bounding box center [407, 159] width 7 height 7
radio input "true"
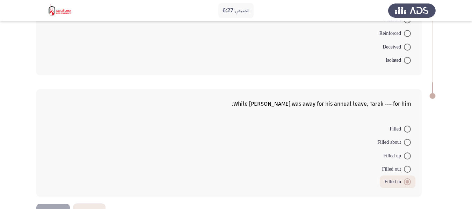
scroll to position [335, 0]
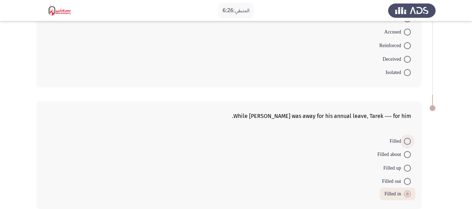
click at [408, 138] on span at bounding box center [407, 141] width 7 height 7
click at [408, 138] on input "Filled" at bounding box center [407, 141] width 7 height 7
radio input "true"
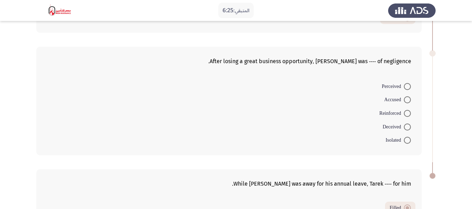
scroll to position [265, 0]
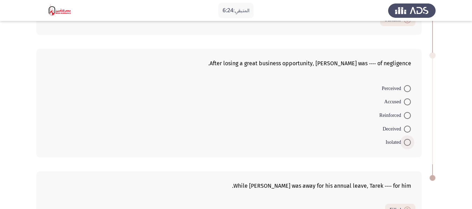
click at [404, 138] on label "Isolated" at bounding box center [398, 142] width 25 height 8
click at [404, 139] on input "Isolated" at bounding box center [407, 142] width 7 height 7
radio input "true"
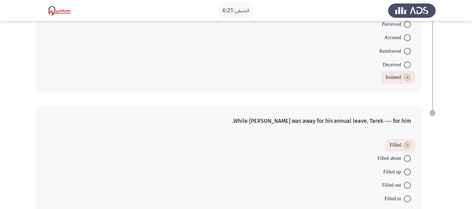
scroll to position [369, 0]
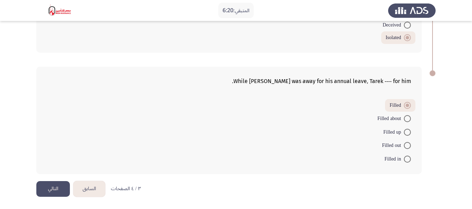
click at [50, 190] on button "التالي" at bounding box center [53, 189] width 34 height 16
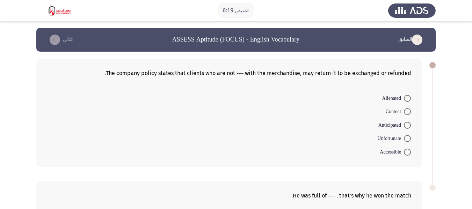
scroll to position [35, 0]
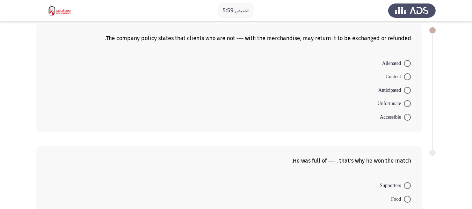
click at [410, 64] on span at bounding box center [407, 63] width 7 height 7
click at [410, 64] on input "Alienated" at bounding box center [407, 63] width 7 height 7
radio input "true"
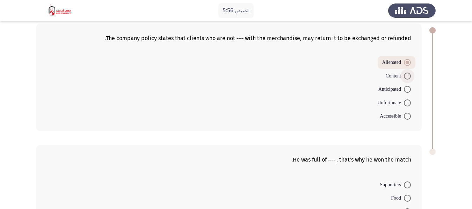
click at [403, 75] on span "Content" at bounding box center [395, 76] width 18 height 8
click at [404, 75] on input "Content" at bounding box center [407, 76] width 7 height 7
radio input "true"
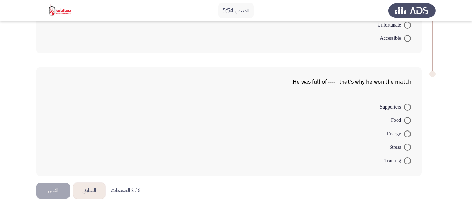
scroll to position [115, 0]
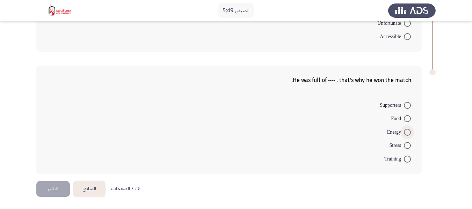
click at [405, 132] on span at bounding box center [407, 132] width 7 height 7
click at [405, 132] on input "Energy" at bounding box center [407, 132] width 7 height 7
radio input "true"
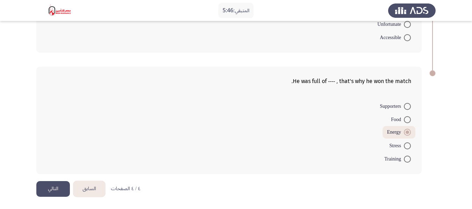
click at [39, 186] on button "التالي" at bounding box center [53, 189] width 34 height 16
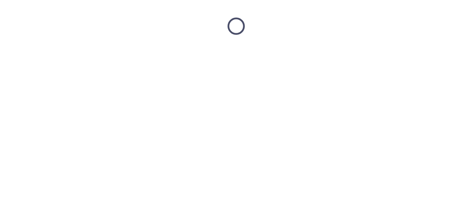
scroll to position [0, 0]
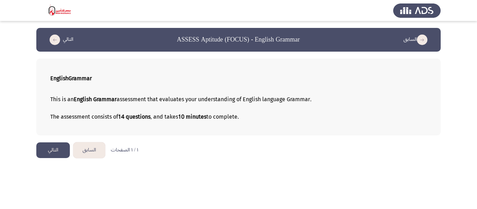
click at [57, 146] on button "التالي" at bounding box center [53, 151] width 34 height 16
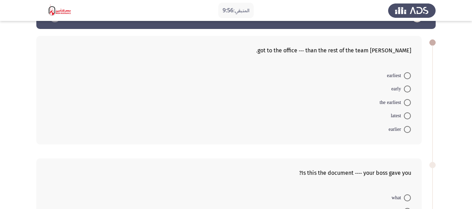
scroll to position [35, 0]
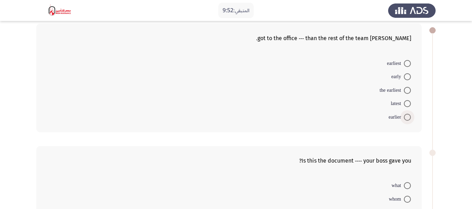
click at [402, 119] on span "earlier" at bounding box center [396, 117] width 15 height 8
click at [404, 119] on input "earlier" at bounding box center [407, 117] width 7 height 7
radio input "true"
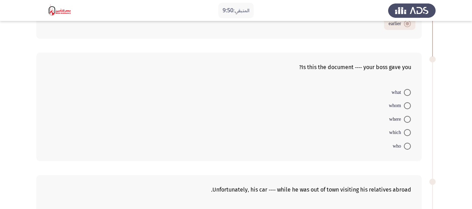
scroll to position [140, 0]
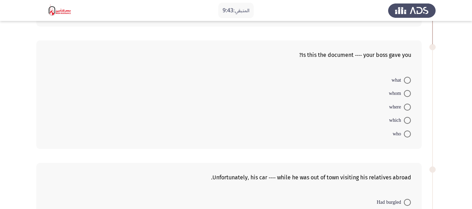
click at [405, 120] on span at bounding box center [407, 120] width 7 height 7
click at [405, 120] on input "which" at bounding box center [407, 120] width 7 height 7
radio input "true"
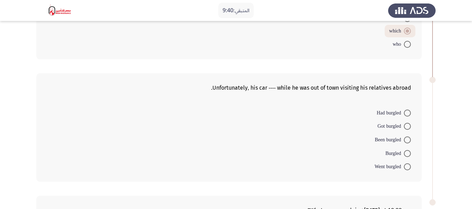
scroll to position [245, 0]
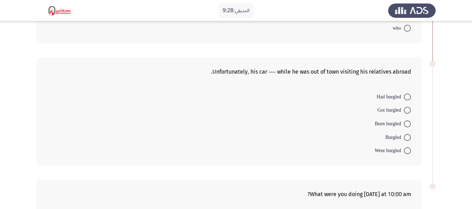
click at [408, 124] on span at bounding box center [408, 124] width 0 height 0
click at [407, 124] on input "Been burgled" at bounding box center [407, 124] width 7 height 7
radio input "true"
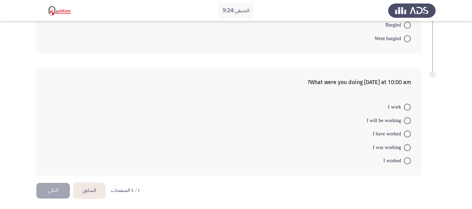
scroll to position [358, 0]
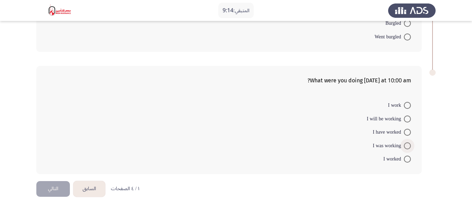
click at [405, 149] on span at bounding box center [407, 146] width 7 height 7
click at [405, 149] on input "I was working" at bounding box center [407, 146] width 7 height 7
radio input "true"
click at [41, 188] on button "التالي" at bounding box center [53, 189] width 34 height 16
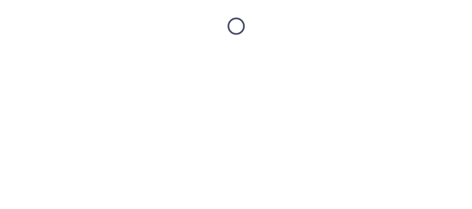
scroll to position [0, 0]
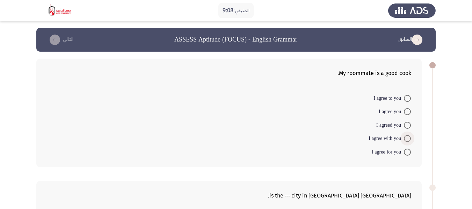
click at [406, 139] on span at bounding box center [407, 138] width 7 height 7
click at [406, 139] on input "I agree with you" at bounding box center [407, 138] width 7 height 7
radio input "true"
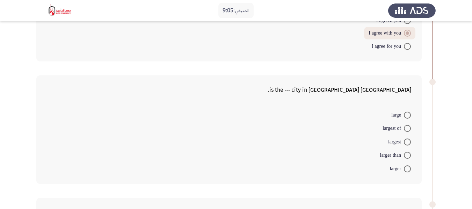
scroll to position [140, 0]
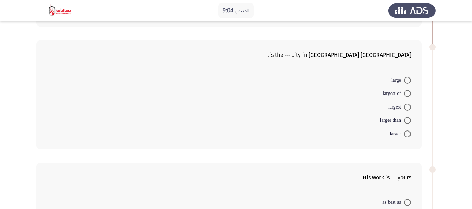
click at [405, 105] on span at bounding box center [407, 107] width 7 height 7
click at [405, 105] on input "largest" at bounding box center [407, 107] width 7 height 7
radio input "true"
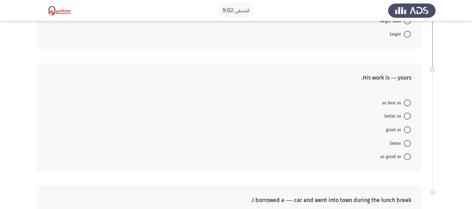
scroll to position [245, 0]
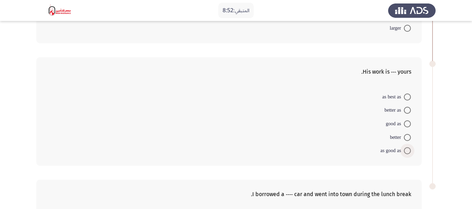
click at [405, 149] on span at bounding box center [407, 151] width 7 height 7
click at [405, 149] on input "as good as" at bounding box center [407, 151] width 7 height 7
radio input "true"
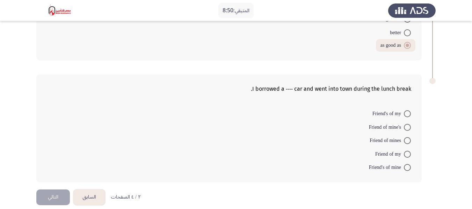
scroll to position [358, 0]
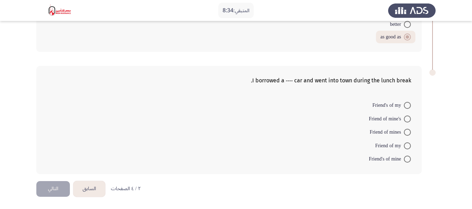
click at [405, 134] on span at bounding box center [407, 132] width 7 height 7
click at [405, 134] on input "Friend of mines" at bounding box center [407, 132] width 7 height 7
radio input "true"
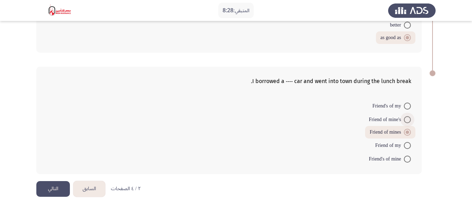
click at [405, 119] on span at bounding box center [407, 119] width 7 height 7
click at [405, 119] on input "Friend of mine's" at bounding box center [407, 119] width 7 height 7
radio input "true"
click at [408, 134] on span at bounding box center [407, 132] width 7 height 7
click at [408, 134] on input "Friend of mines" at bounding box center [407, 132] width 7 height 7
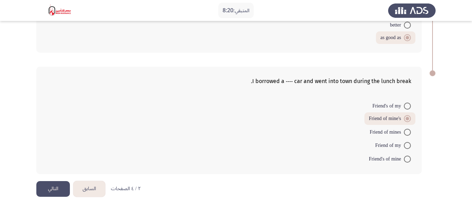
radio input "true"
click at [400, 122] on span "Friend of mine's" at bounding box center [386, 120] width 35 height 8
click at [404, 122] on input "Friend of mine's" at bounding box center [407, 119] width 7 height 7
radio input "true"
click at [43, 190] on button "التالي" at bounding box center [53, 189] width 34 height 16
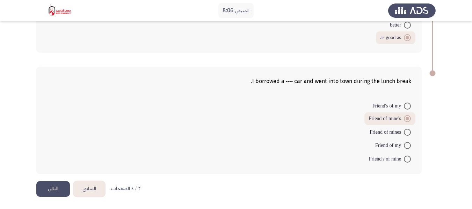
scroll to position [0, 0]
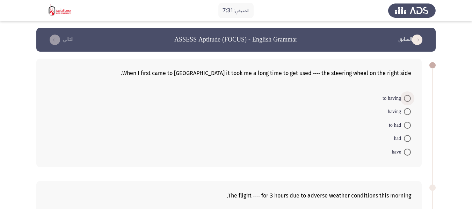
click at [405, 101] on span at bounding box center [407, 98] width 7 height 7
click at [405, 101] on input "to having" at bounding box center [407, 98] width 7 height 7
radio input "true"
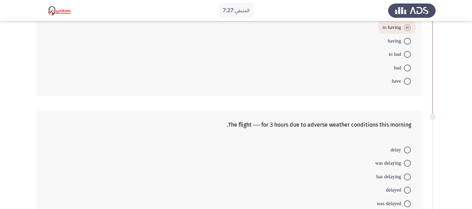
scroll to position [105, 0]
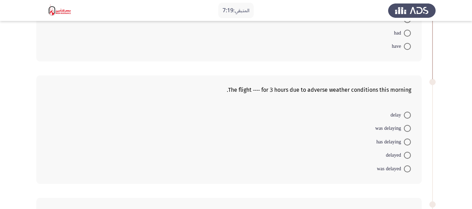
click at [408, 141] on span at bounding box center [407, 142] width 7 height 7
click at [408, 141] on input "has delaying" at bounding box center [407, 142] width 7 height 7
radio input "true"
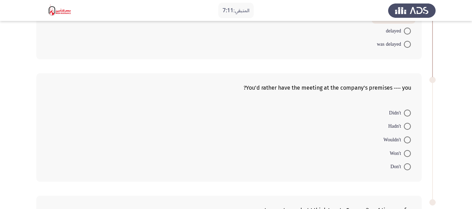
scroll to position [245, 0]
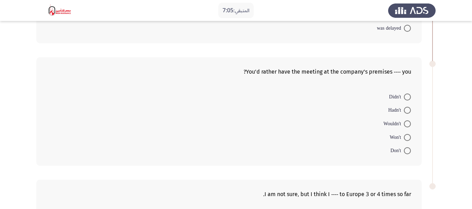
click at [405, 121] on span at bounding box center [407, 124] width 7 height 7
click at [405, 121] on input "Wouldn't" at bounding box center [407, 124] width 7 height 7
radio input "true"
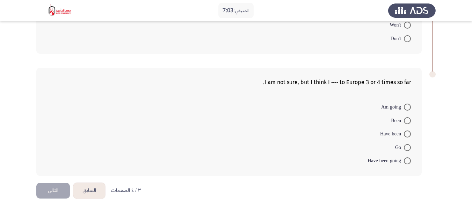
scroll to position [358, 0]
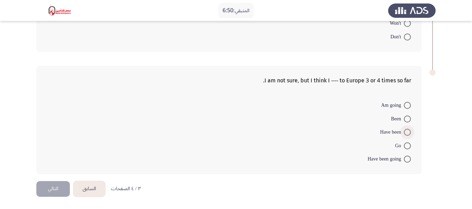
click at [402, 133] on span "Have been" at bounding box center [392, 132] width 24 height 8
click at [404, 133] on input "Have been" at bounding box center [407, 132] width 7 height 7
radio input "true"
click at [43, 191] on button "التالي" at bounding box center [53, 189] width 34 height 16
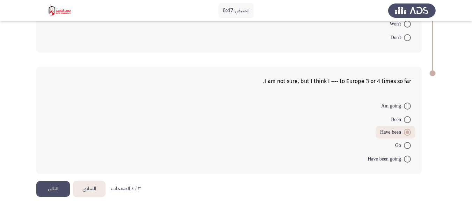
scroll to position [0, 0]
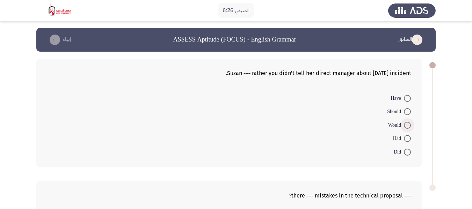
click at [403, 125] on span "Would" at bounding box center [396, 125] width 16 height 8
click at [404, 125] on input "Would" at bounding box center [407, 125] width 7 height 7
radio input "true"
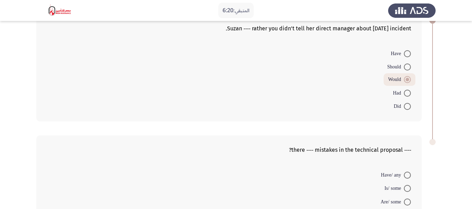
scroll to position [10, 0]
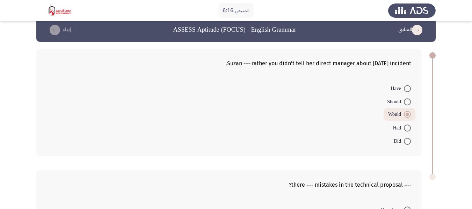
click at [409, 101] on span at bounding box center [407, 102] width 7 height 7
click at [409, 101] on input "Should" at bounding box center [407, 102] width 7 height 7
radio input "true"
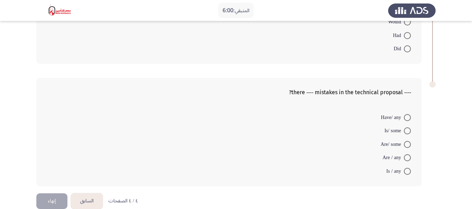
scroll to position [115, 0]
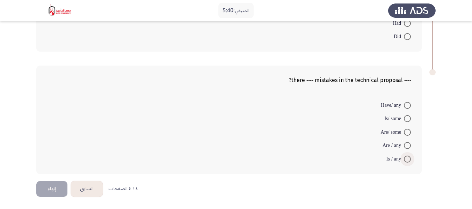
click at [408, 157] on span at bounding box center [407, 159] width 7 height 7
click at [408, 157] on input "Is / any" at bounding box center [407, 159] width 7 height 7
radio input "true"
click at [43, 185] on button "إنهاء" at bounding box center [51, 189] width 31 height 16
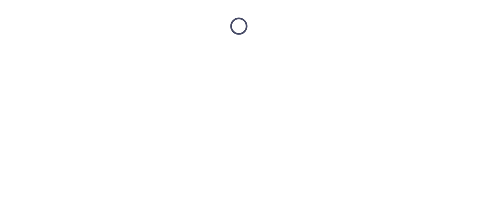
scroll to position [0, 0]
